Goal: Information Seeking & Learning: Learn about a topic

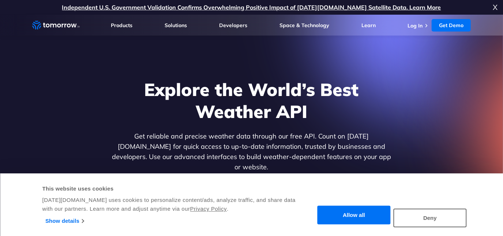
click at [366, 216] on button "Allow all" at bounding box center [354, 215] width 73 height 19
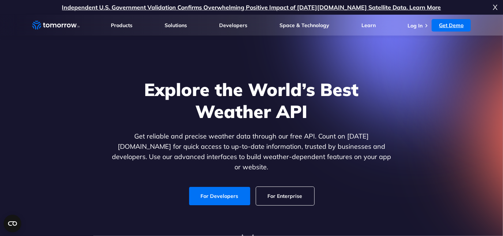
click at [449, 22] on link "Get Demo" at bounding box center [451, 25] width 39 height 12
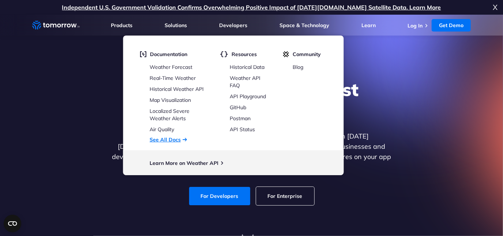
click at [172, 139] on link "See All Docs" at bounding box center [165, 139] width 31 height 7
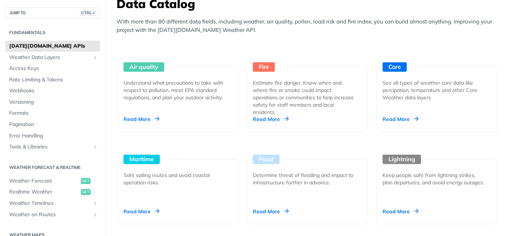
scroll to position [667, 0]
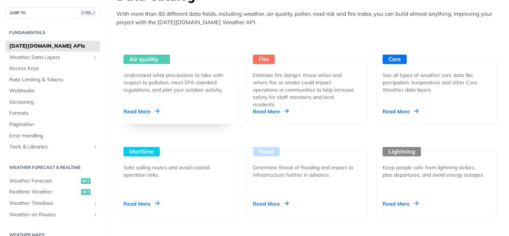
click at [129, 109] on div "Read More" at bounding box center [141, 111] width 36 height 7
click at [21, 57] on span "Weather Data Layers" at bounding box center [49, 57] width 81 height 7
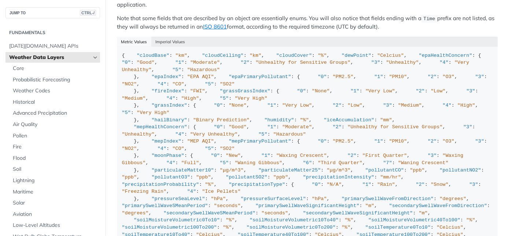
scroll to position [731, 0]
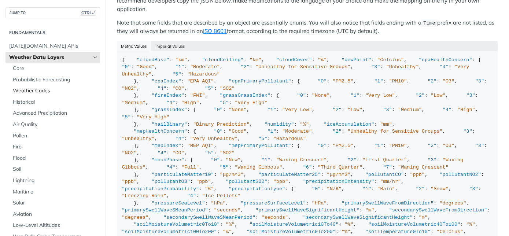
click at [23, 92] on span "Weather Codes" at bounding box center [55, 90] width 85 height 7
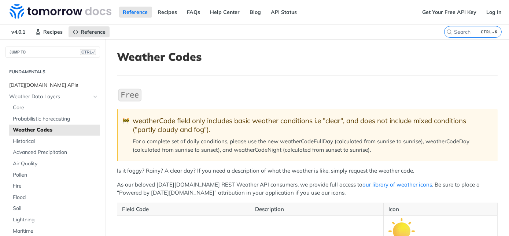
click at [27, 84] on span "[DATE][DOMAIN_NAME] APIs" at bounding box center [53, 85] width 89 height 7
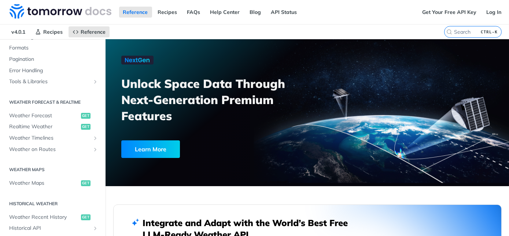
scroll to position [105, 0]
click at [41, 113] on span "Weather Forecast" at bounding box center [44, 114] width 70 height 7
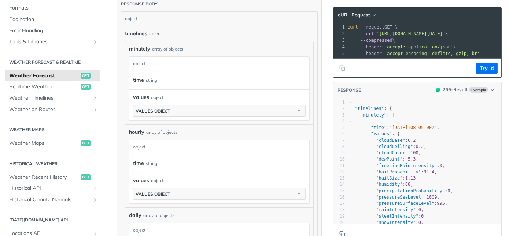
scroll to position [442, 0]
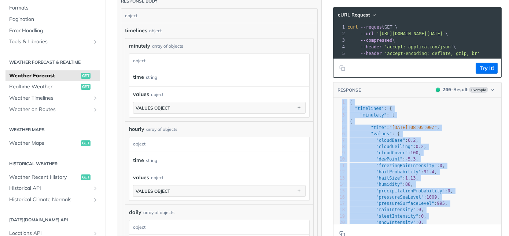
drag, startPoint x: 496, startPoint y: 130, endPoint x: 495, endPoint y: 138, distance: 8.1
click at [495, 138] on div "Language Shell Node Ruby PHP Python Credentials Query Query Log in to use your …" at bounding box center [421, 57] width 176 height 921
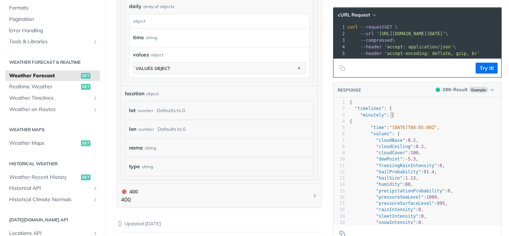
click at [458, 118] on pre ""minutely" : [" at bounding box center [424, 115] width 153 height 6
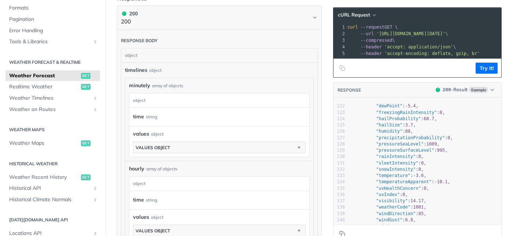
scroll to position [0, 0]
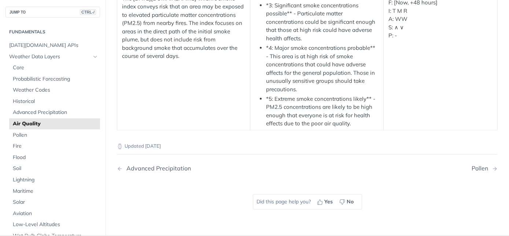
scroll to position [1425, 0]
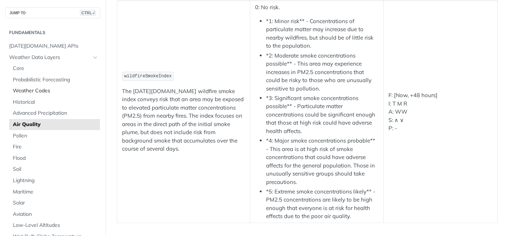
click at [23, 91] on span "Weather Codes" at bounding box center [55, 90] width 85 height 7
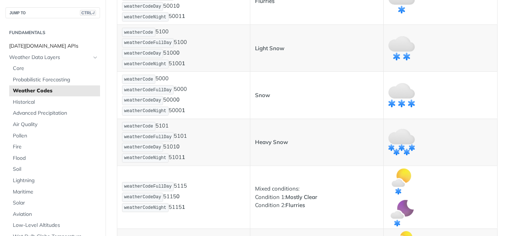
click at [25, 44] on span "[DATE][DOMAIN_NAME] APIs" at bounding box center [53, 45] width 89 height 7
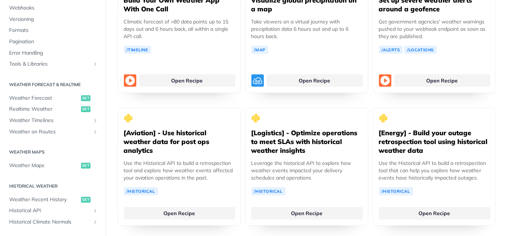
scroll to position [85, 0]
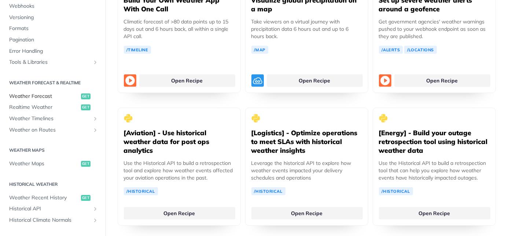
click at [38, 97] on span "Weather Forecast" at bounding box center [44, 96] width 70 height 7
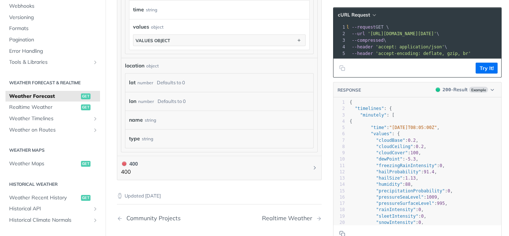
click at [487, 63] on footer "Try It!" at bounding box center [417, 68] width 168 height 19
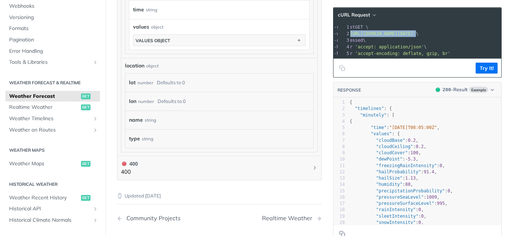
drag, startPoint x: 369, startPoint y: 35, endPoint x: 491, endPoint y: 35, distance: 121.9
click at [418, 35] on span "--url 'https://api.tomorrow.io/v4/weather/forecast?location=new%20york' \" at bounding box center [368, 33] width 101 height 5
copy span "https://api.tomorrow.io/v4/weather/forecast?location=new%20york'"
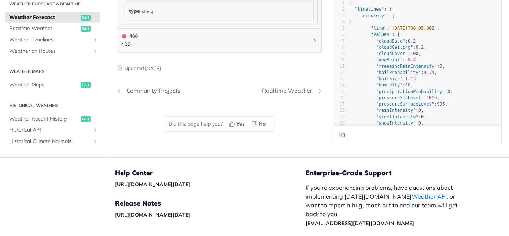
scroll to position [794, 0]
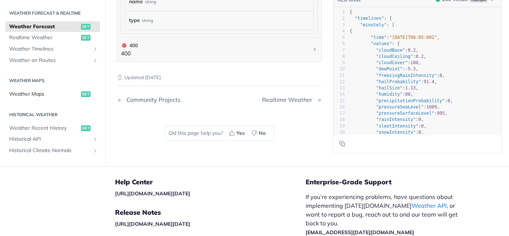
click at [30, 98] on span "Weather Maps" at bounding box center [44, 93] width 70 height 7
